Goal: Navigation & Orientation: Find specific page/section

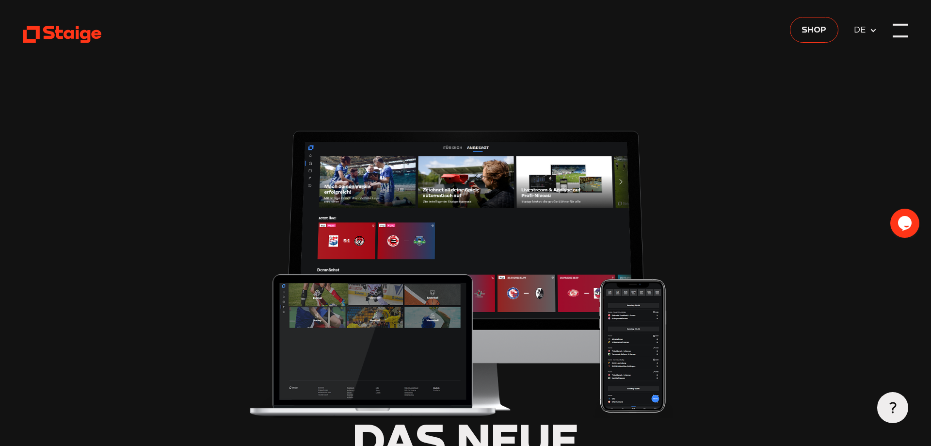
click at [900, 29] on div at bounding box center [901, 31] width 16 height 16
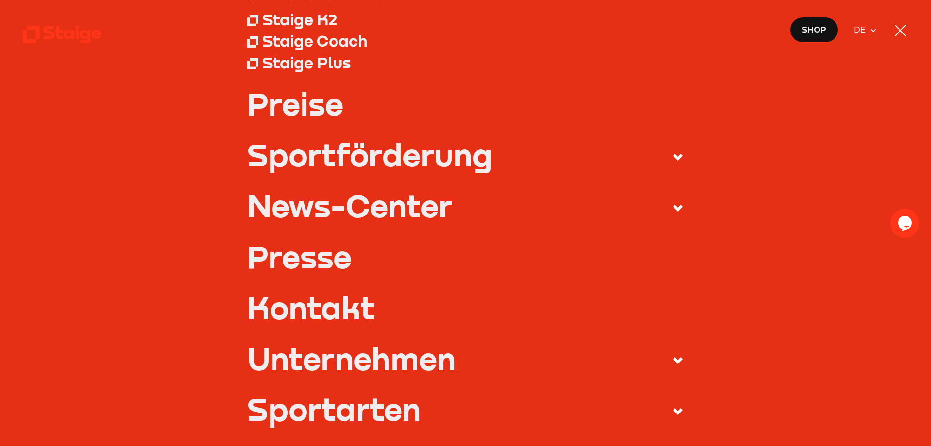
scroll to position [131, 0]
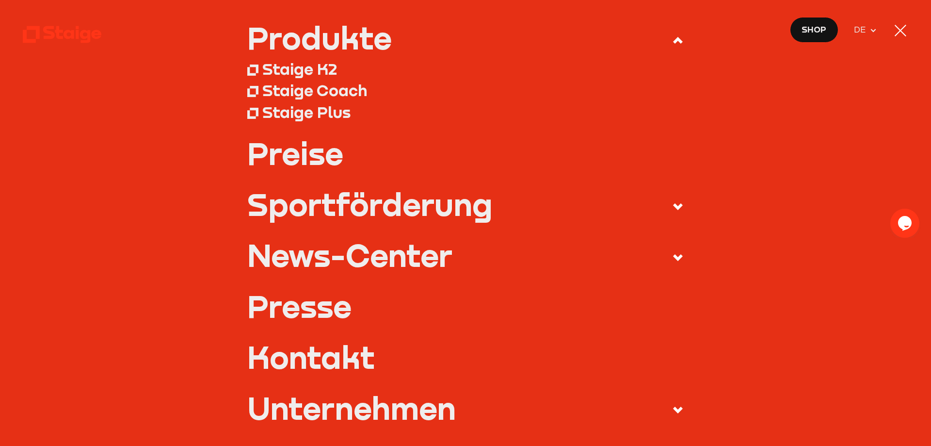
click at [680, 207] on use at bounding box center [678, 206] width 10 height 7
click at [0, 0] on input "Sportförderung" at bounding box center [0, 0] width 0 height 0
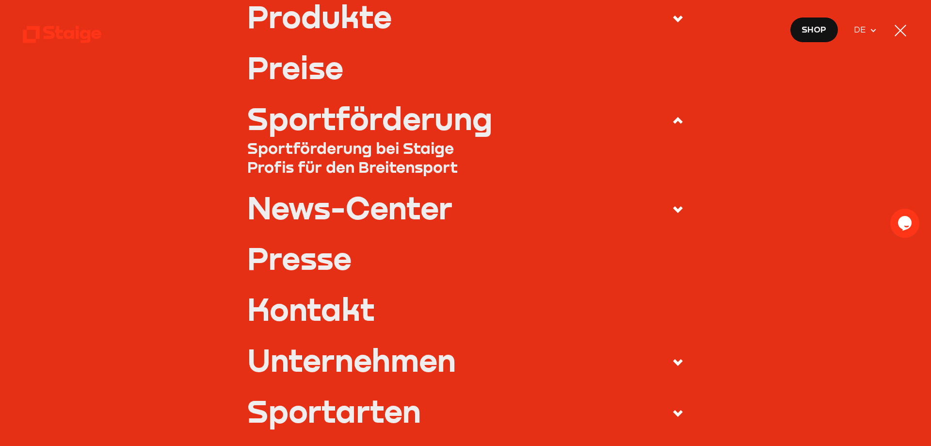
scroll to position [14, 0]
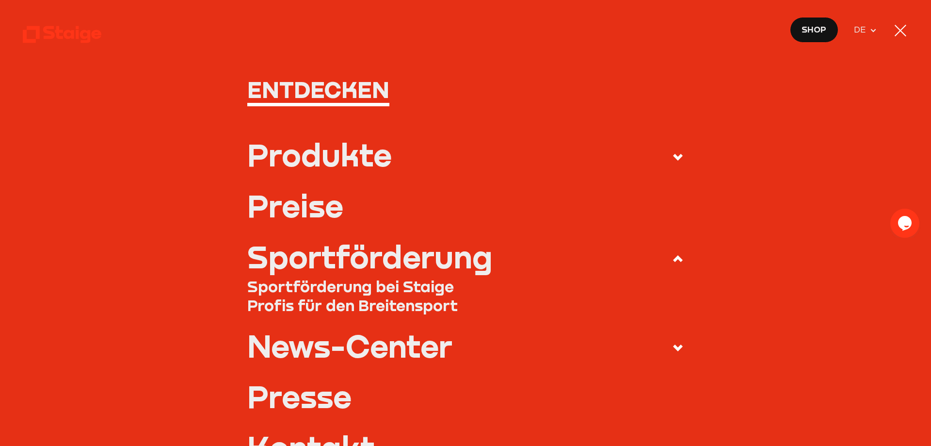
click at [365, 159] on div "Produkte" at bounding box center [319, 154] width 144 height 31
click at [0, 0] on input "Produkte" at bounding box center [0, 0] width 0 height 0
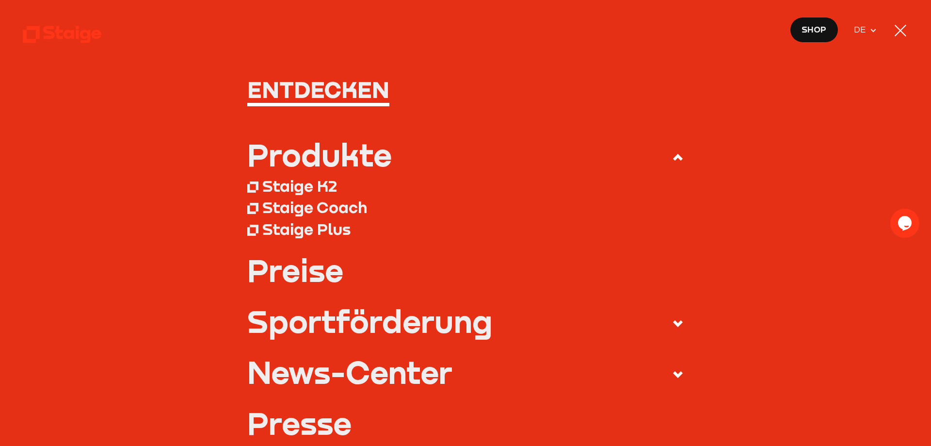
click at [303, 184] on div "Staige K2" at bounding box center [299, 185] width 75 height 19
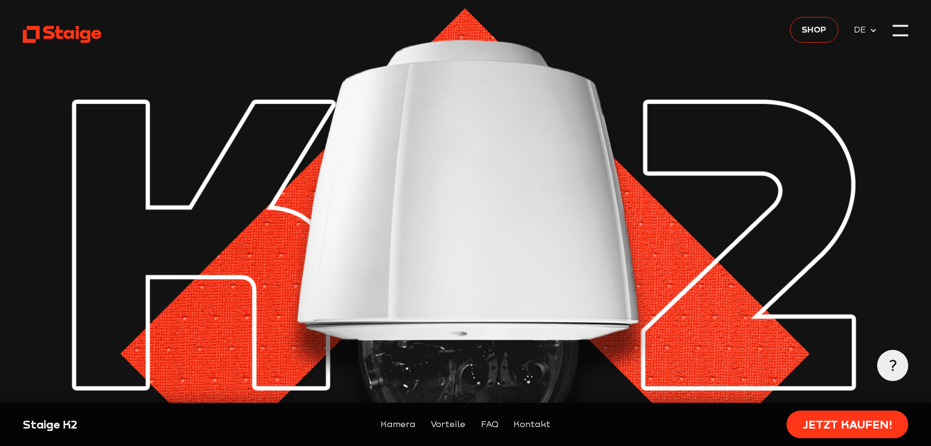
click at [892, 30] on img at bounding box center [465, 250] width 885 height 501
click at [902, 32] on div at bounding box center [901, 31] width 16 height 16
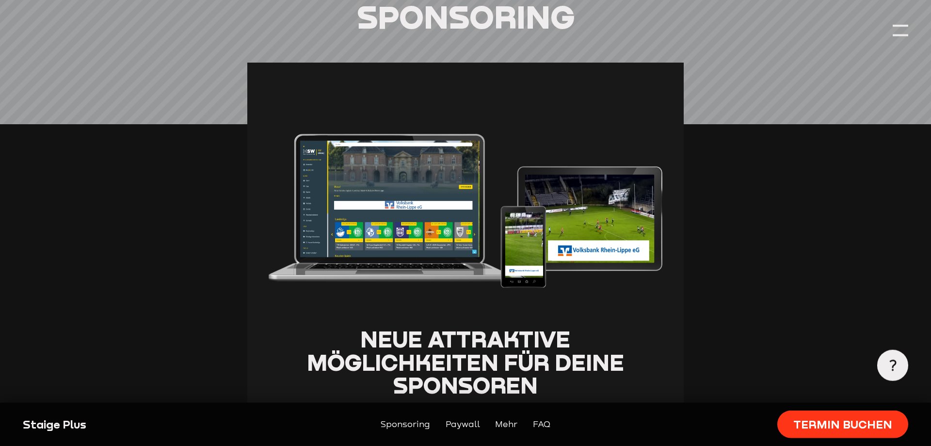
scroll to position [659, 0]
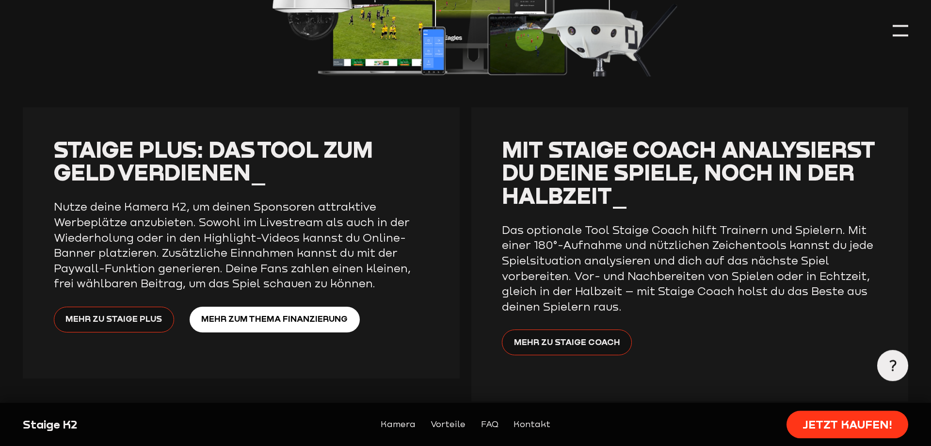
scroll to position [2137, 0]
